Goal: Check status

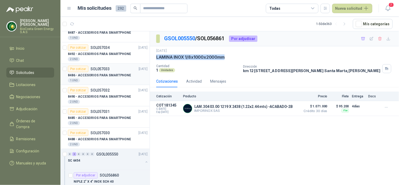
scroll to position [175, 0]
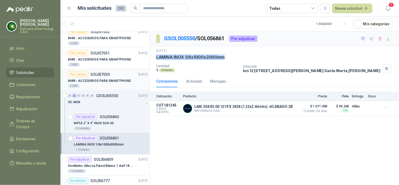
click at [90, 87] on div "2 UND" at bounding box center [108, 86] width 80 height 4
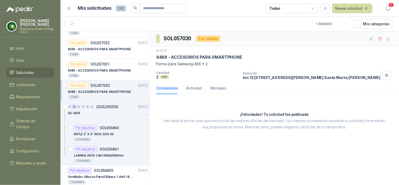
scroll to position [146, 0]
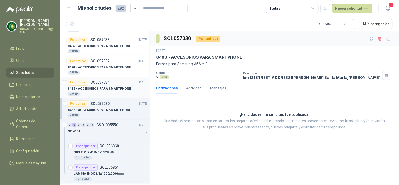
click at [97, 87] on p "8485 - ACCESORIOS PARA SMARTPHONE" at bounding box center [99, 88] width 63 height 5
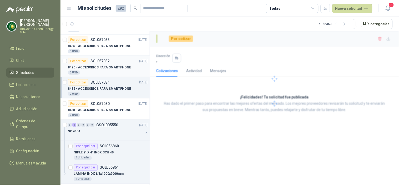
click at [90, 63] on div "Por cotizar SOL057032" at bounding box center [89, 61] width 42 height 6
